Goal: Navigation & Orientation: Go to known website

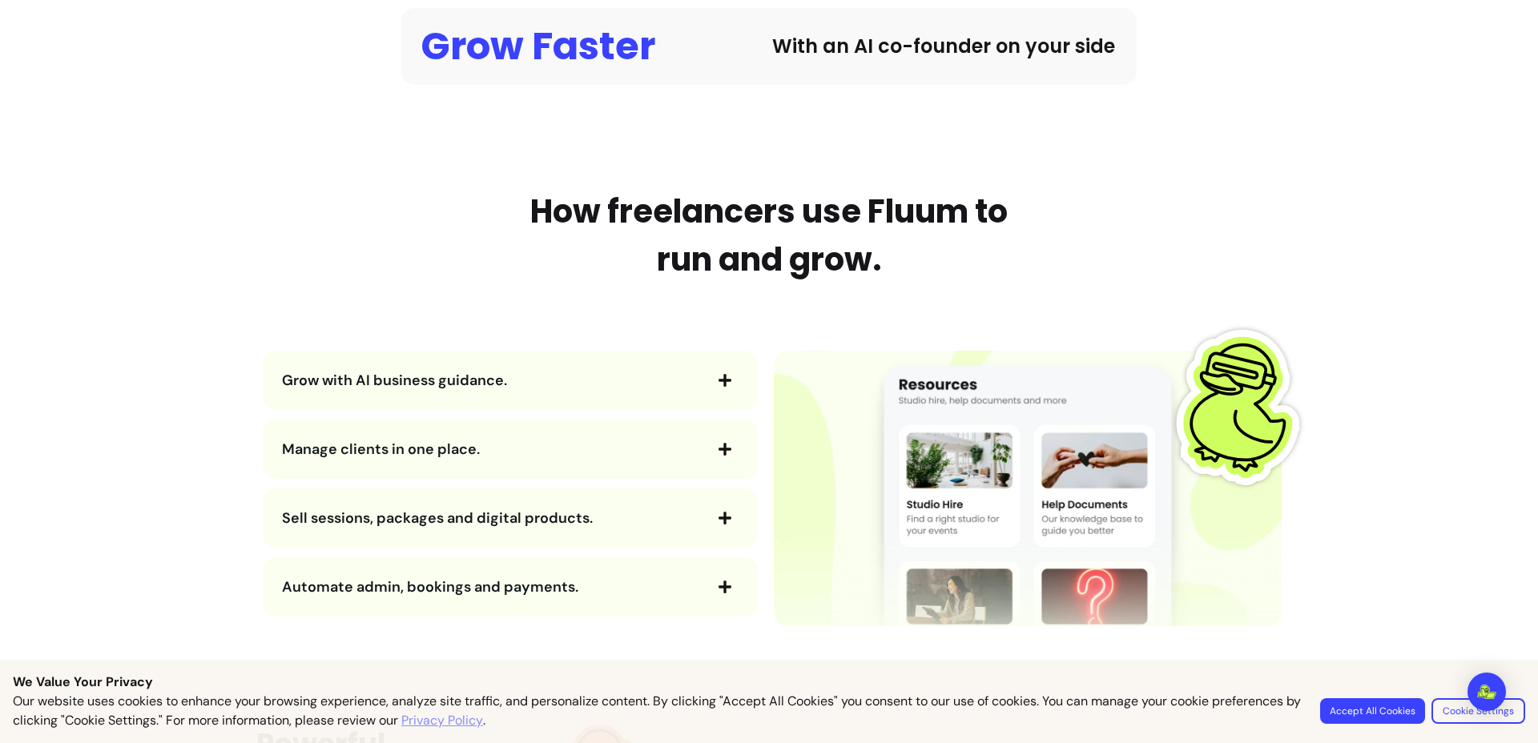
scroll to position [1550, 0]
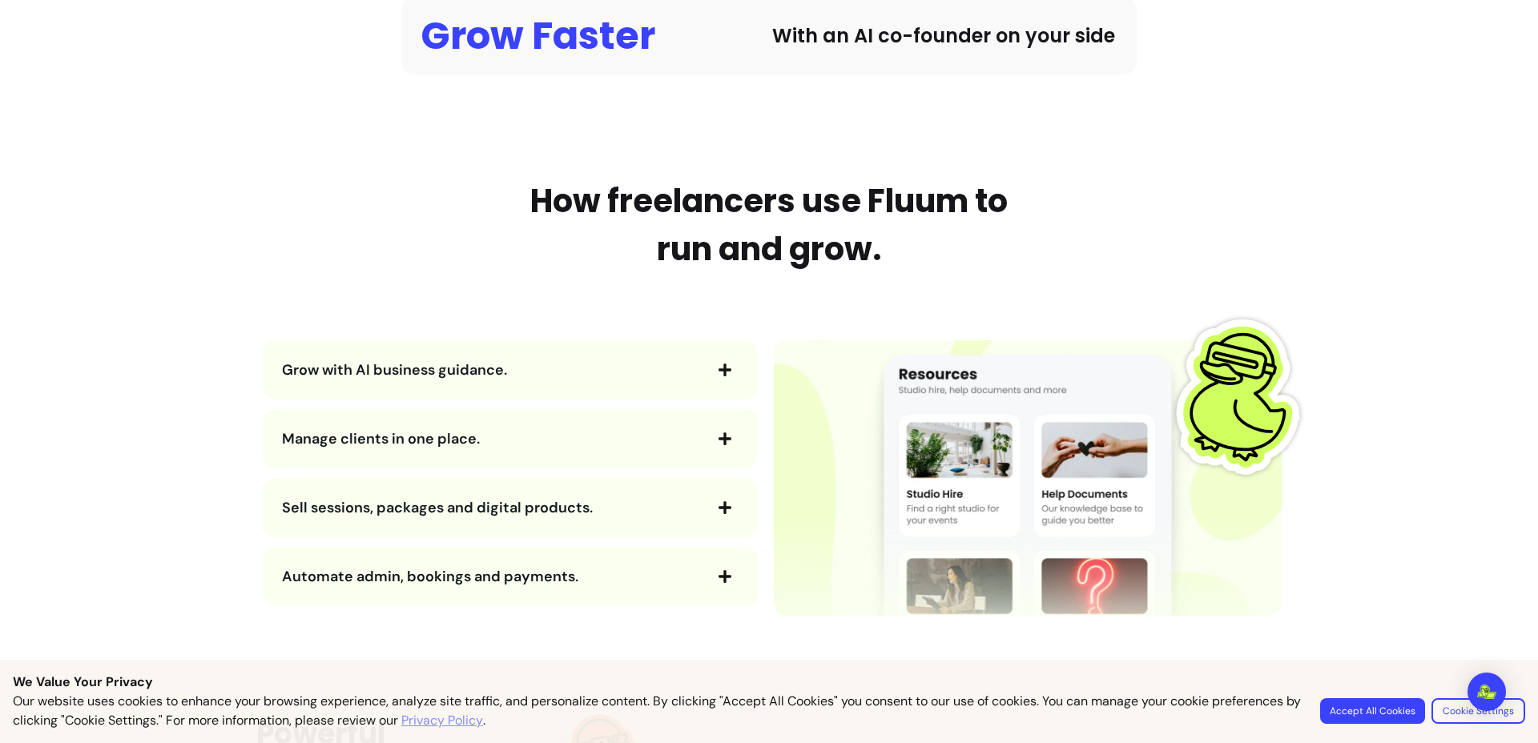
click at [697, 361] on button "Grow with AI business guidance." at bounding box center [510, 369] width 456 height 27
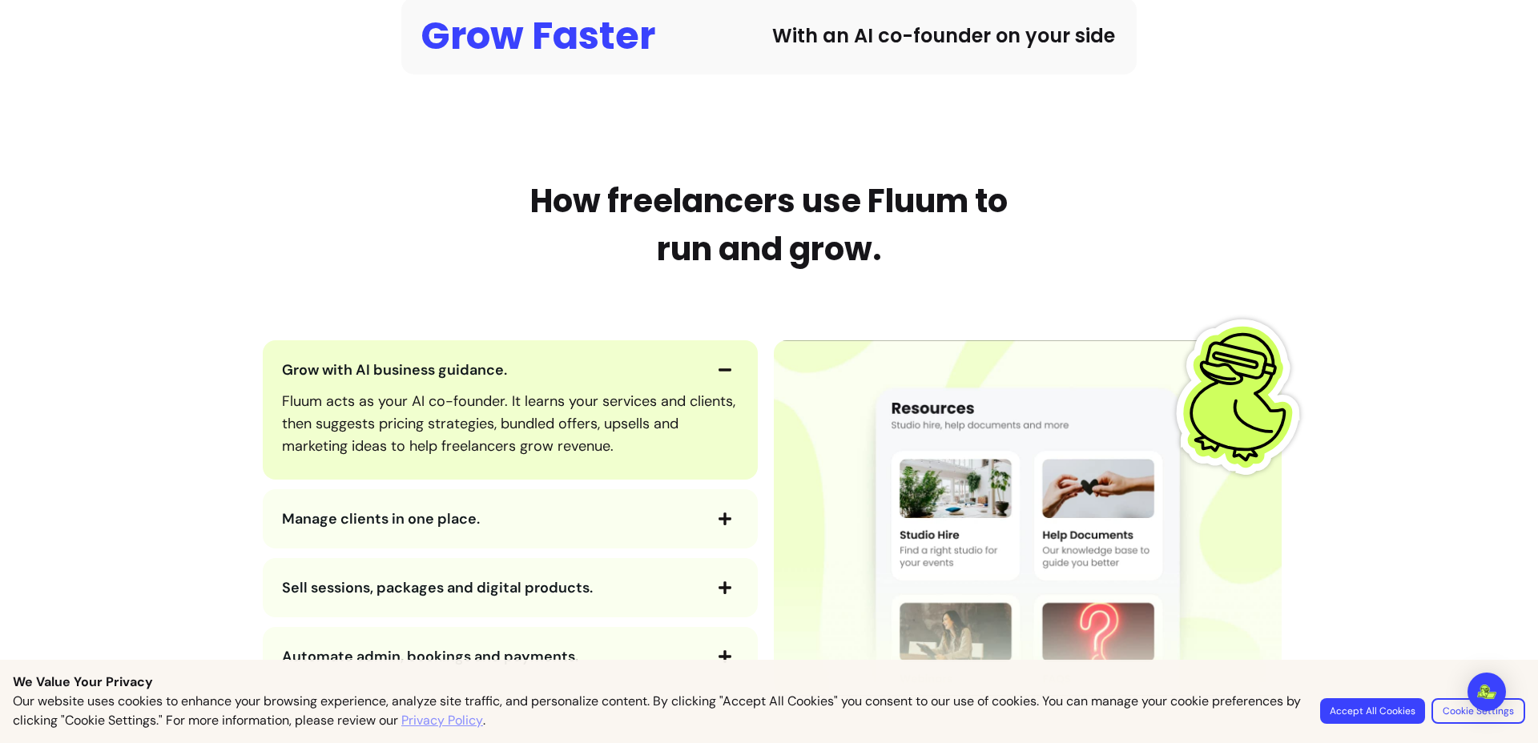
click at [697, 361] on button "Grow with AI business guidance." at bounding box center [510, 369] width 456 height 27
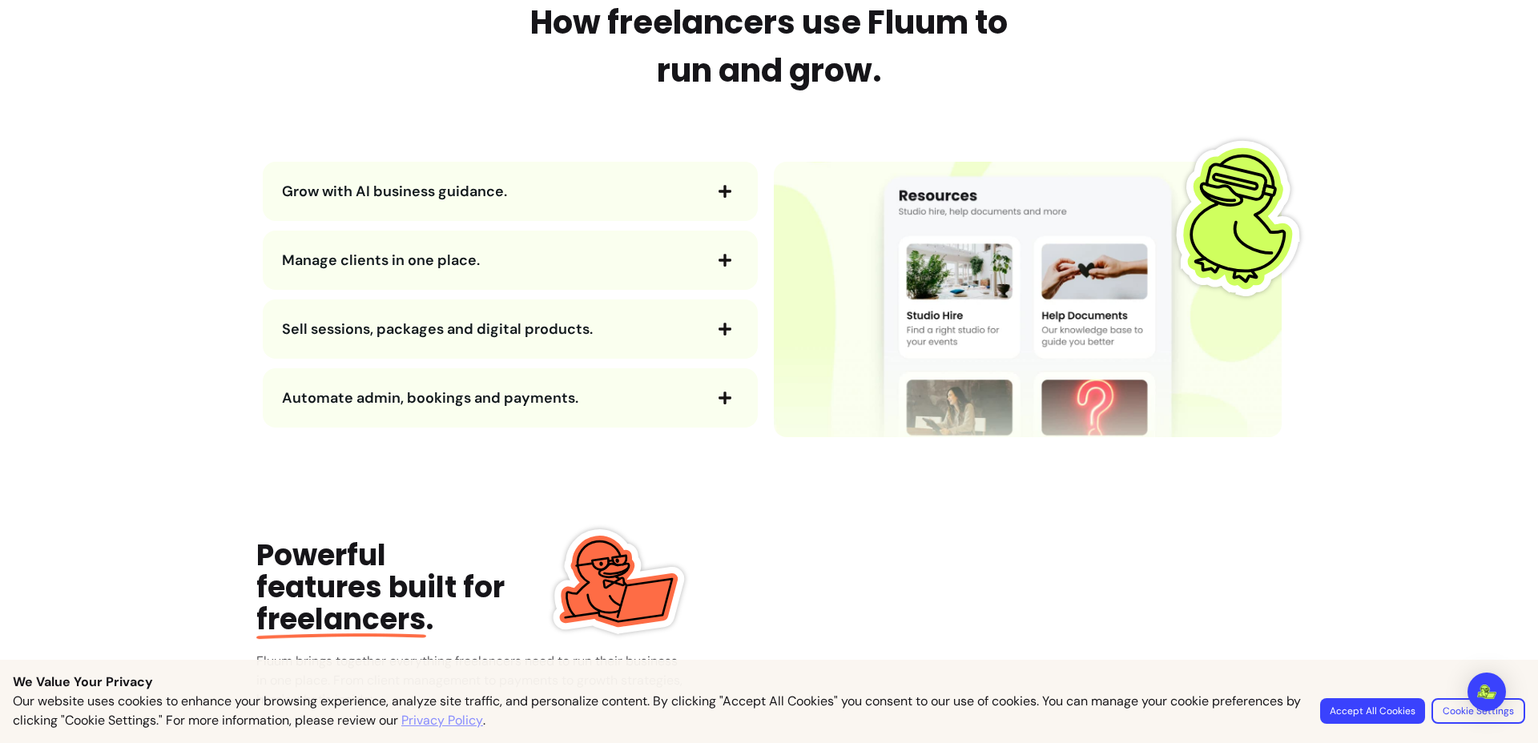
scroll to position [1837, 0]
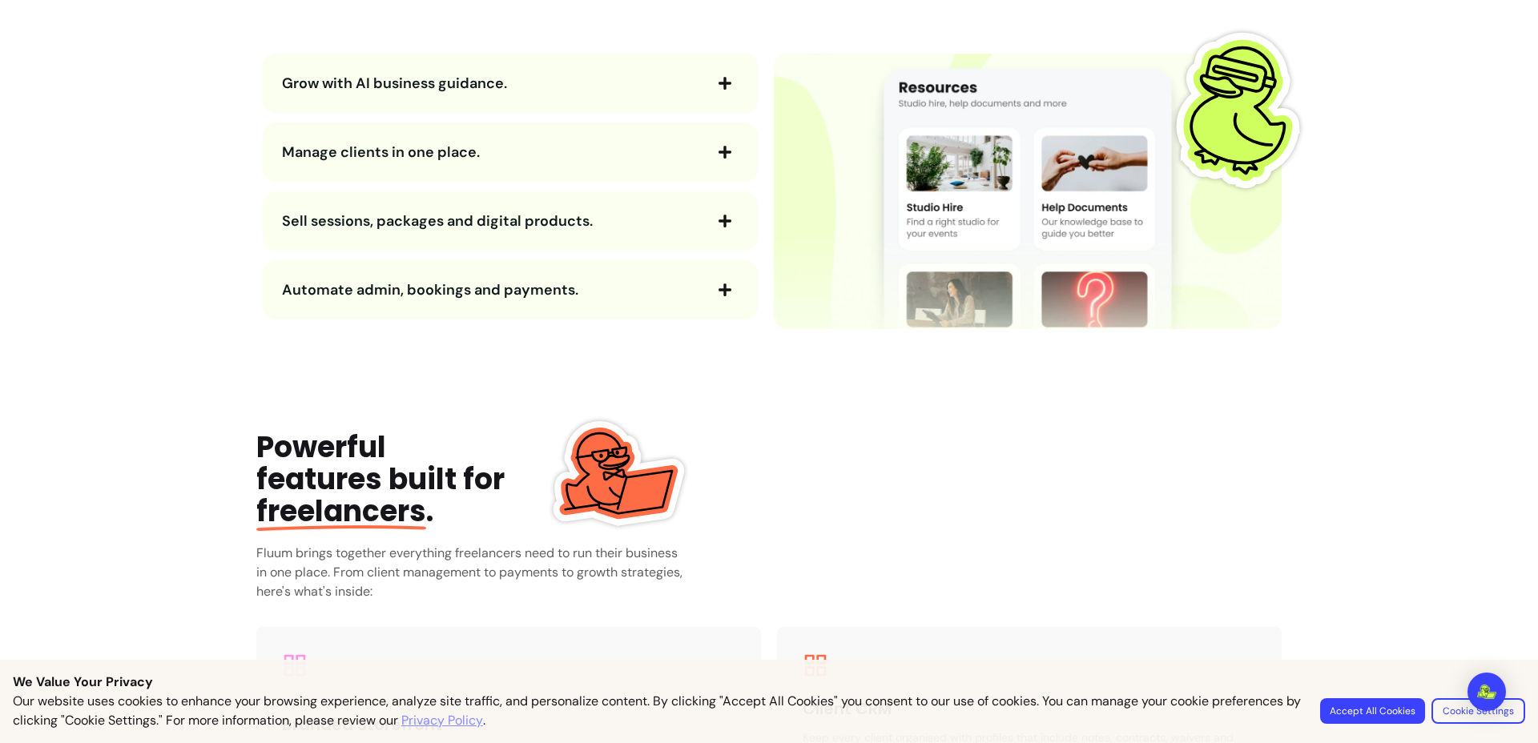
click at [647, 104] on div "Grow with AI business guidance." at bounding box center [510, 83] width 495 height 59
click at [638, 121] on div "Grow with AI business guidance. Manage clients in one place. Sell sessions, pac…" at bounding box center [510, 187] width 508 height 266
click at [650, 183] on div "Grow with AI business guidance. Manage clients in one place. Sell sessions, pac…" at bounding box center [510, 187] width 508 height 266
click at [718, 151] on icon "button" at bounding box center [725, 152] width 14 height 14
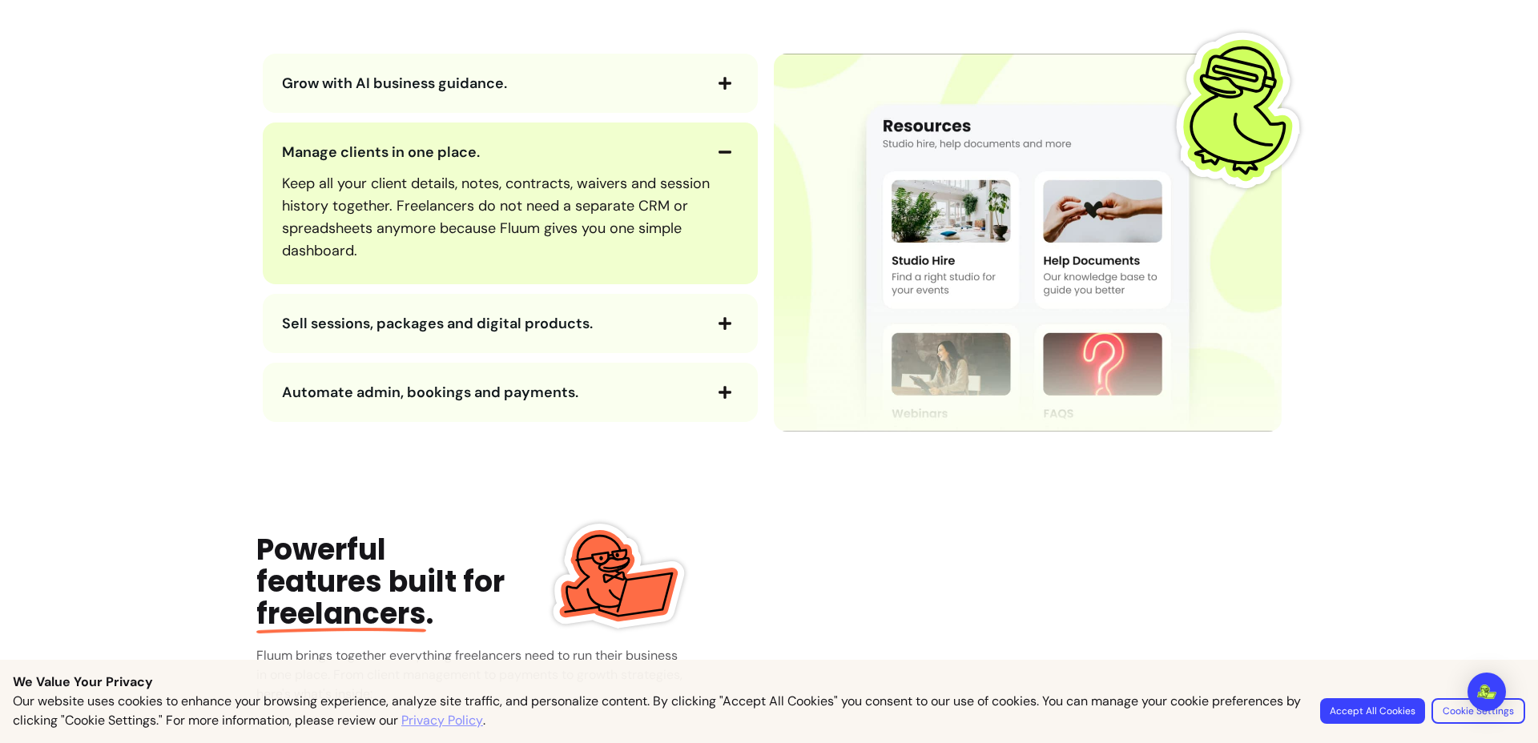
click at [718, 321] on icon "button" at bounding box center [724, 323] width 13 height 13
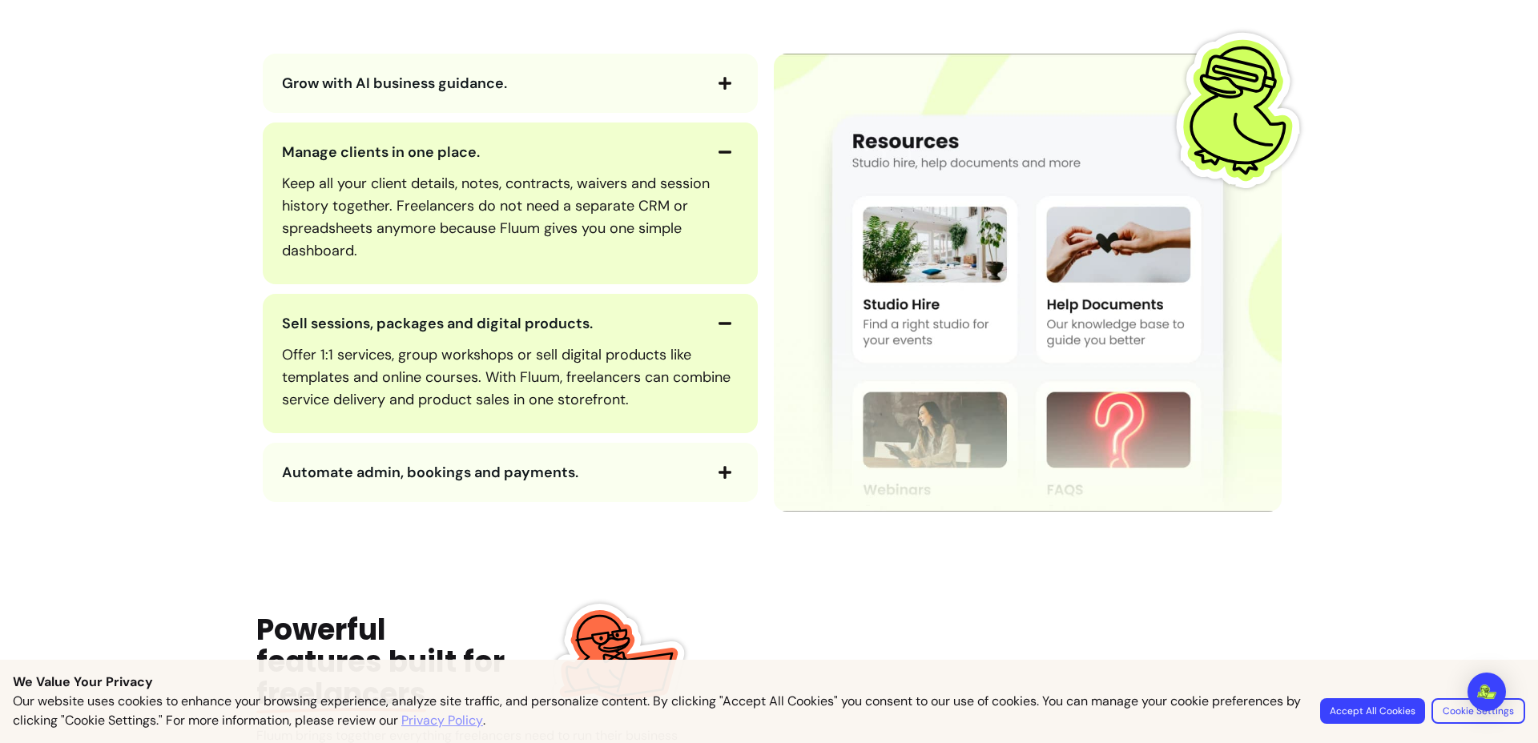
click at [722, 462] on span "button" at bounding box center [724, 472] width 27 height 27
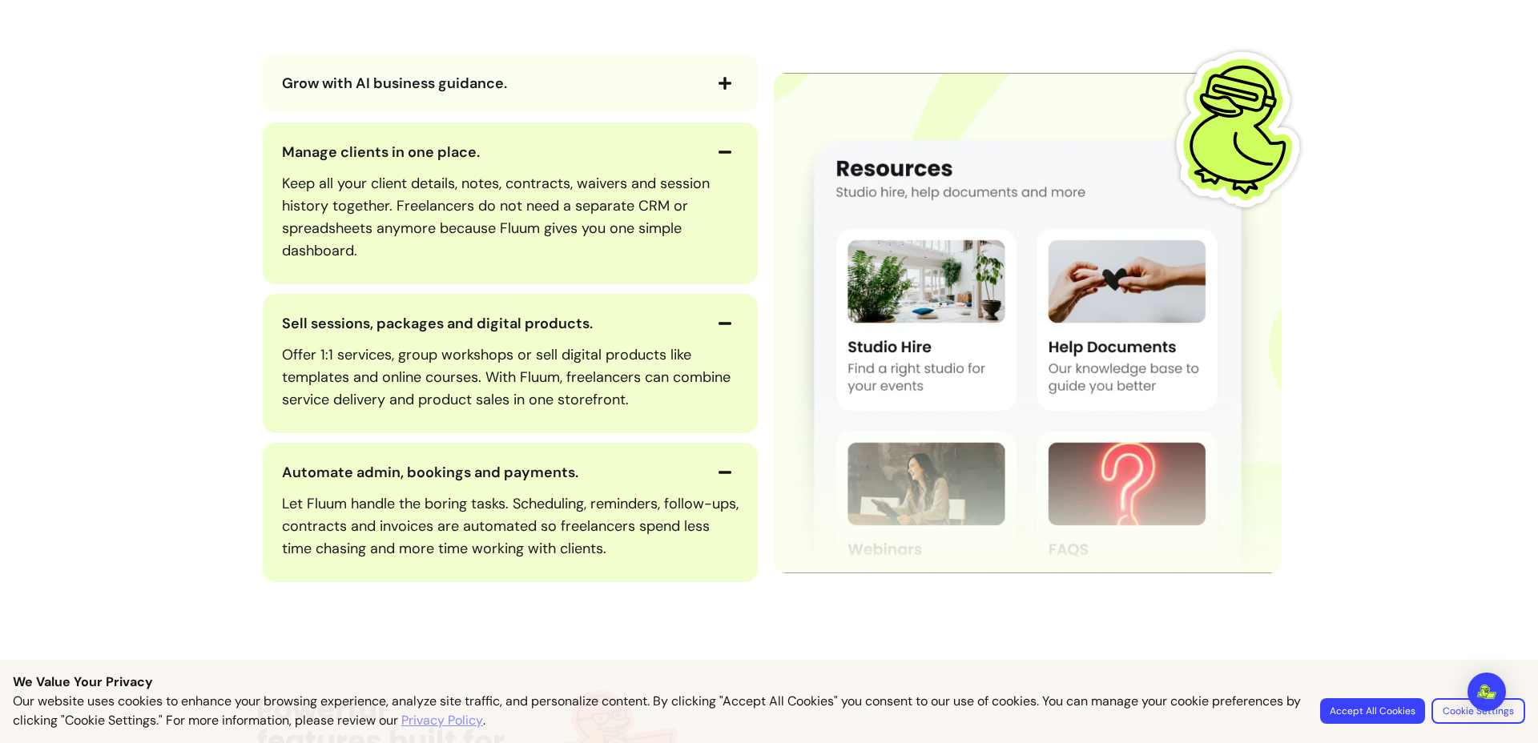
click at [718, 85] on icon "button" at bounding box center [725, 83] width 14 height 14
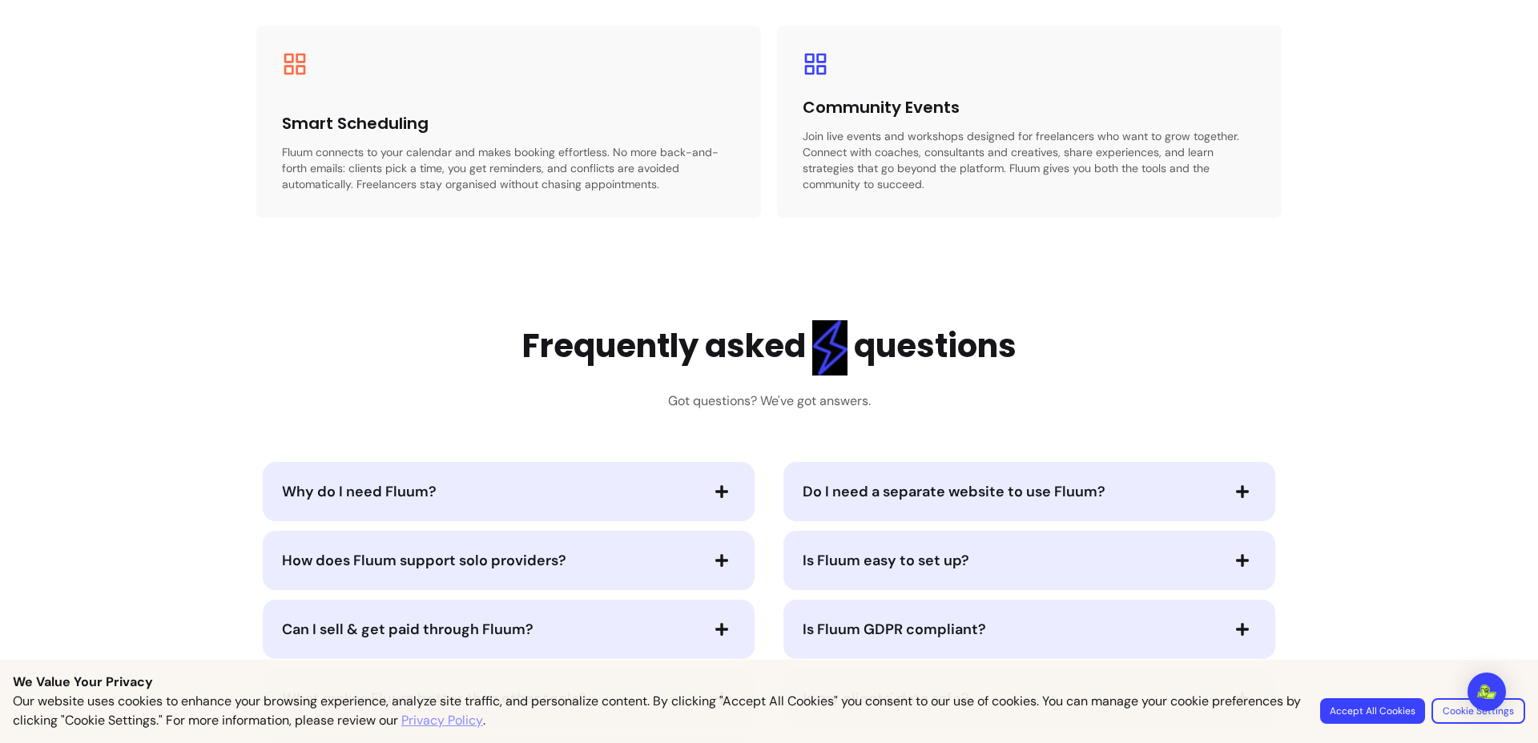
scroll to position [3450, 0]
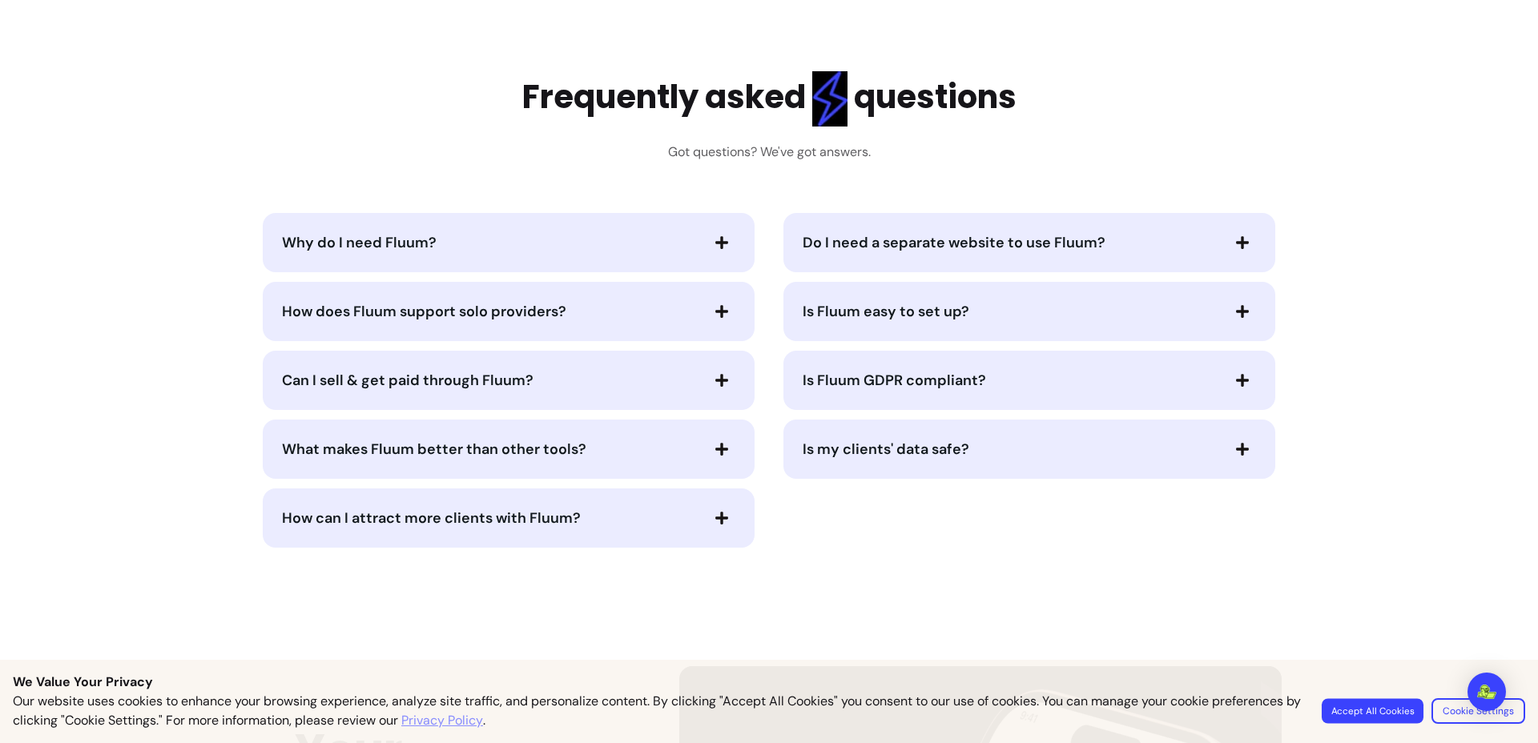
click at [1393, 714] on button "Accept All Cookies" at bounding box center [1372, 710] width 102 height 25
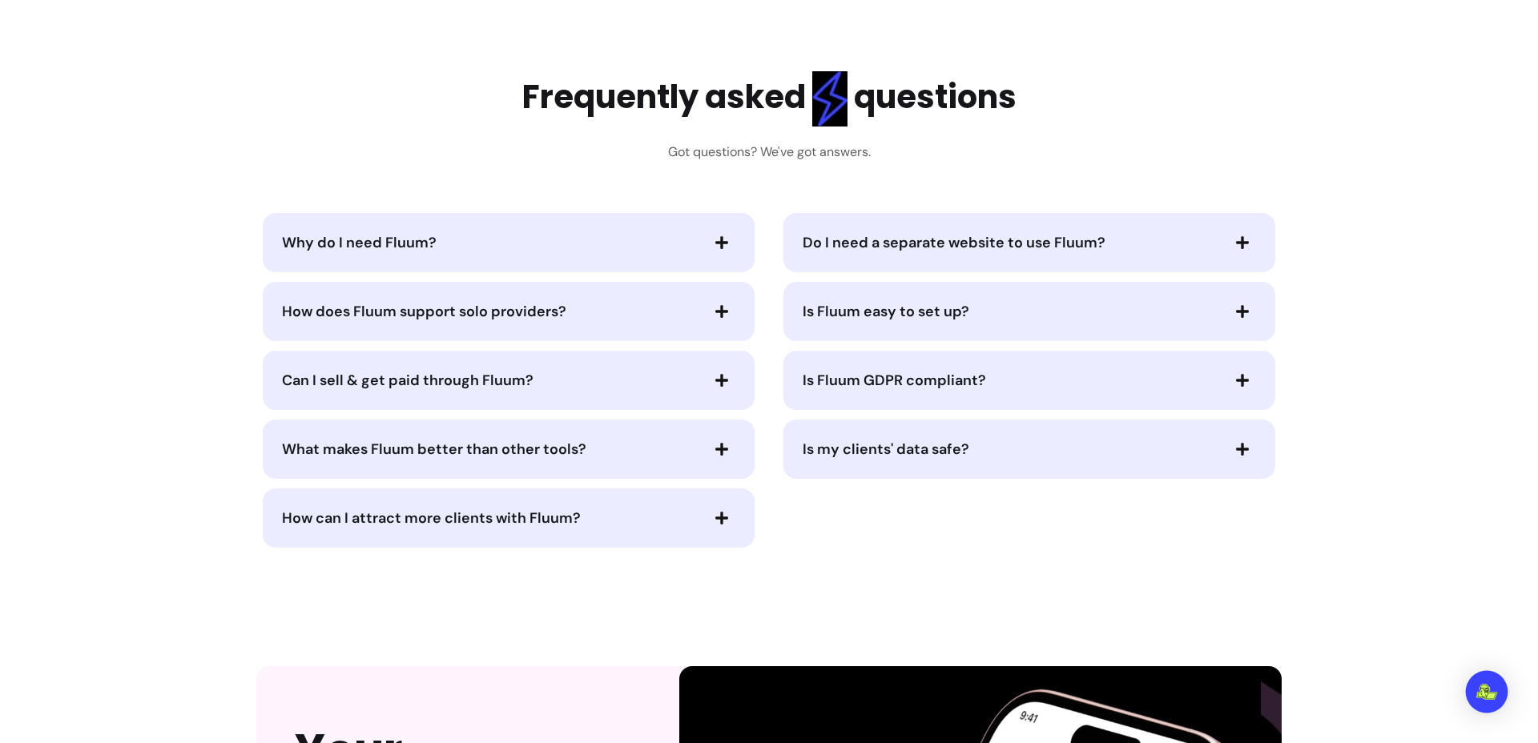
click at [1490, 689] on img "Open Intercom Messenger" at bounding box center [1486, 692] width 21 height 16
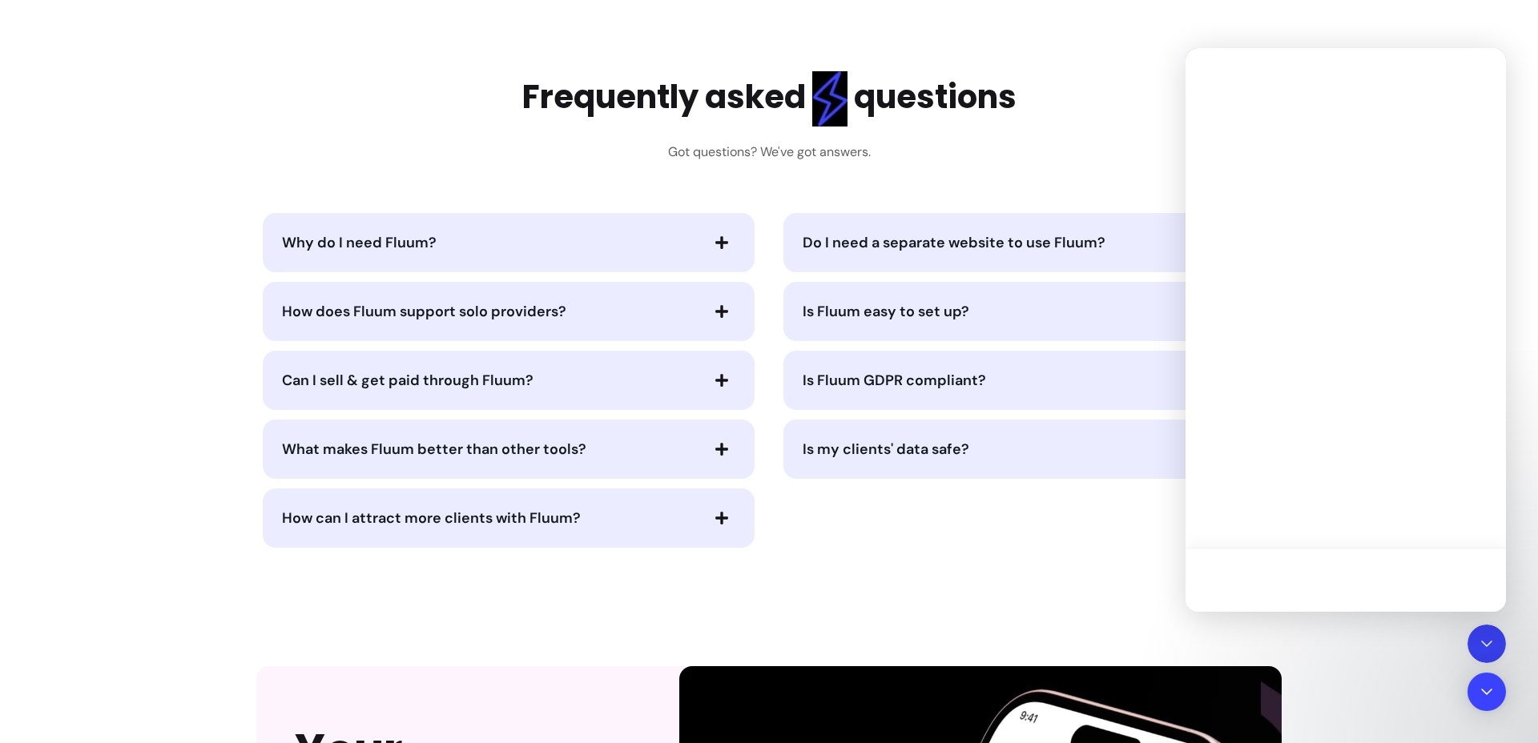
scroll to position [0, 0]
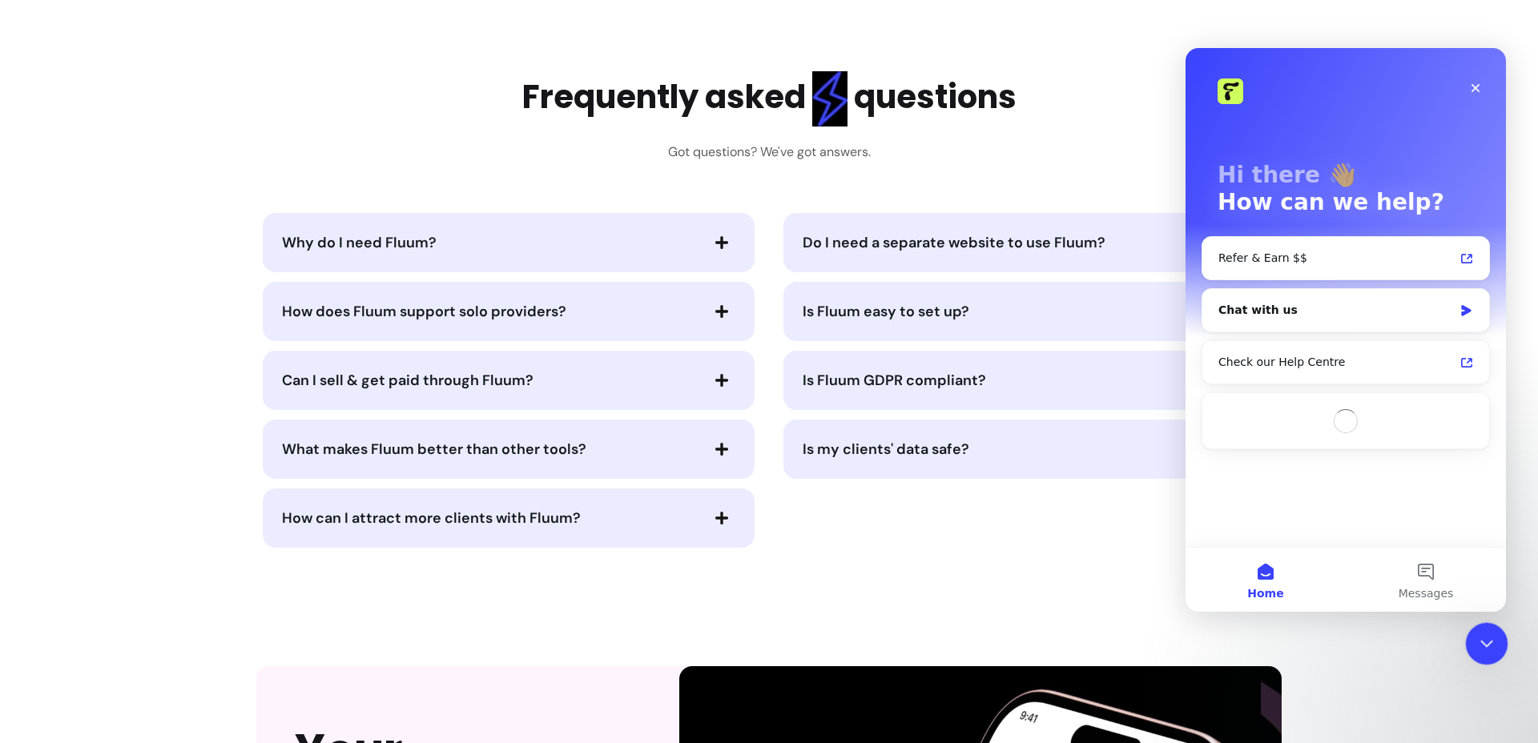
click at [1488, 644] on icon "Close Intercom Messenger" at bounding box center [1483, 641] width 19 height 19
